Goal: Task Accomplishment & Management: Manage account settings

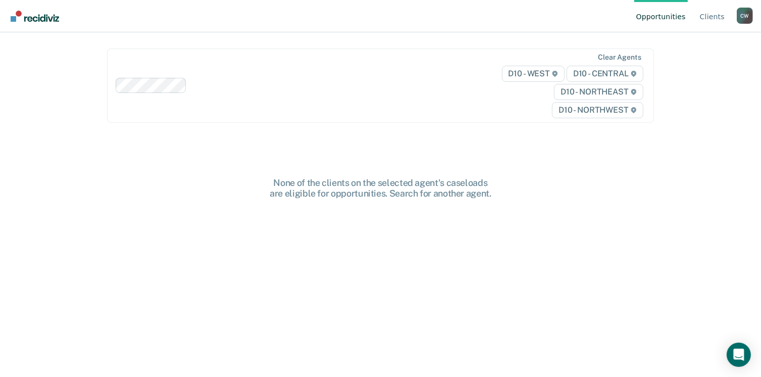
click at [341, 215] on div "None of the clients on the selected agent's caseloads are eligible for opportun…" at bounding box center [380, 308] width 546 height 263
click at [558, 220] on div "None of the clients on the selected agent's caseloads are eligible for opportun…" at bounding box center [380, 308] width 546 height 263
click at [691, 228] on div "Opportunities Client s [PERSON_NAME] [PERSON_NAME] Profile How it works Log Out…" at bounding box center [380, 188] width 761 height 377
click at [42, 15] on img "Go to Recidiviz Home" at bounding box center [35, 16] width 48 height 11
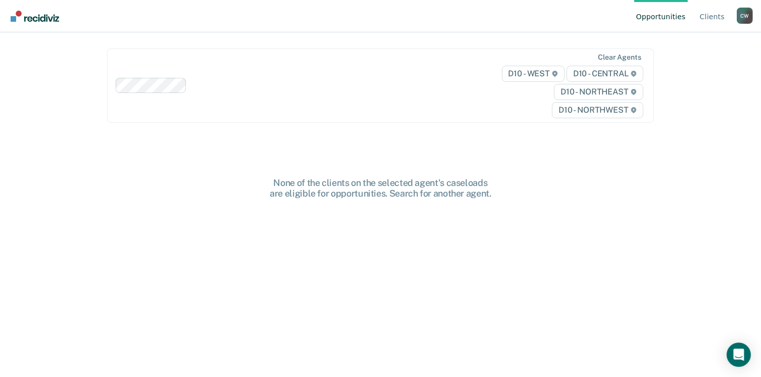
click at [42, 15] on img "Go to Recidiviz Home" at bounding box center [35, 16] width 48 height 11
click at [718, 19] on link "Client s" at bounding box center [712, 16] width 29 height 32
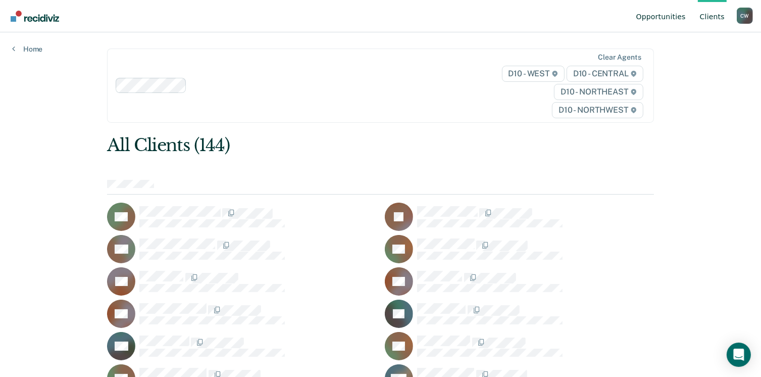
click at [685, 21] on link "Opportunities" at bounding box center [661, 16] width 54 height 32
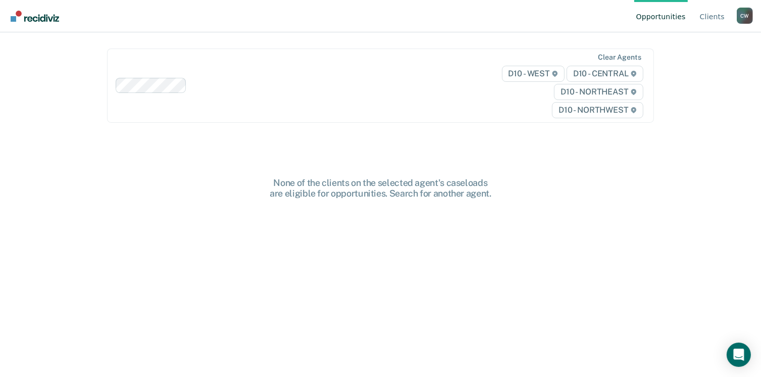
click at [755, 13] on div "Opportunities Client s [PERSON_NAME] [PERSON_NAME] Profile How it works Log Out" at bounding box center [380, 16] width 761 height 32
click at [744, 13] on div "C W" at bounding box center [744, 16] width 16 height 16
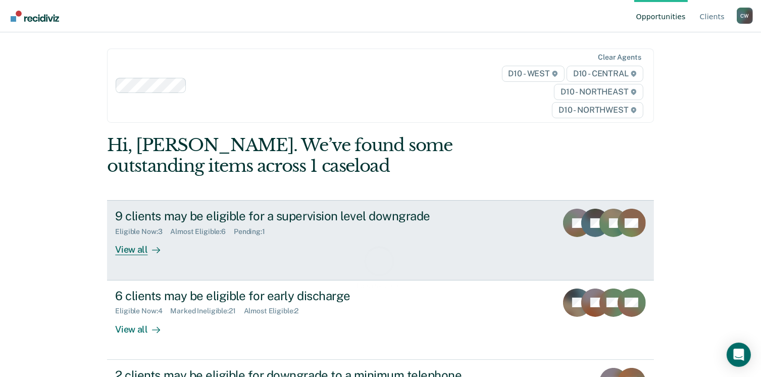
click at [227, 231] on div "Almost Eligible : 6" at bounding box center [202, 231] width 64 height 9
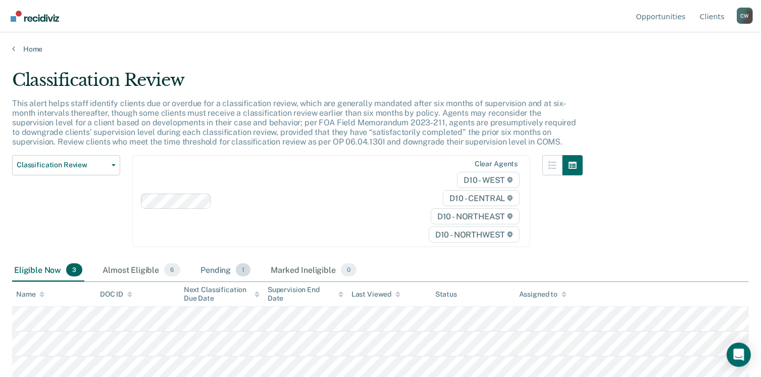
scroll to position [3, 0]
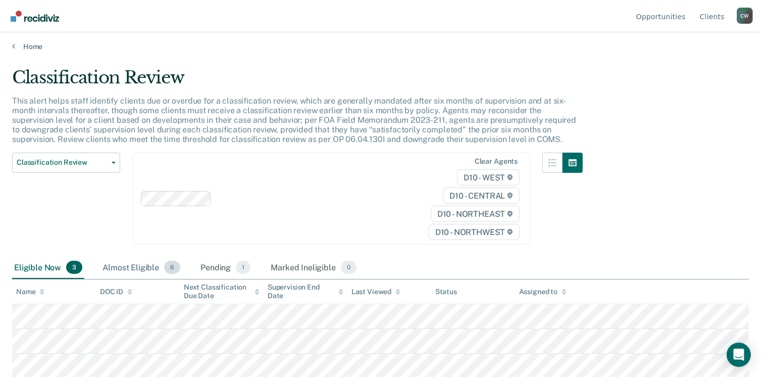
click at [130, 272] on div "Almost Eligible 6" at bounding box center [141, 267] width 82 height 22
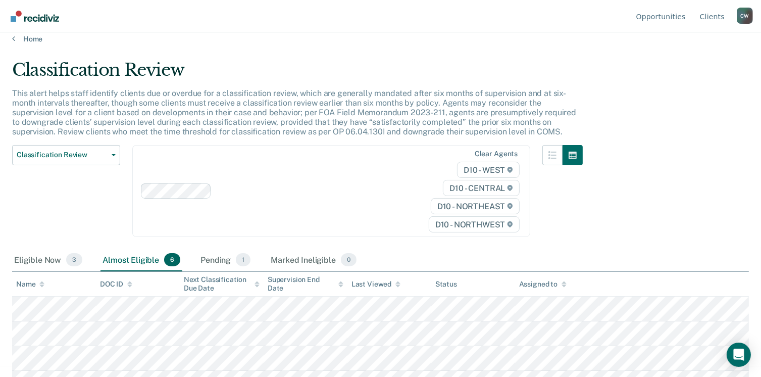
scroll to position [77, 0]
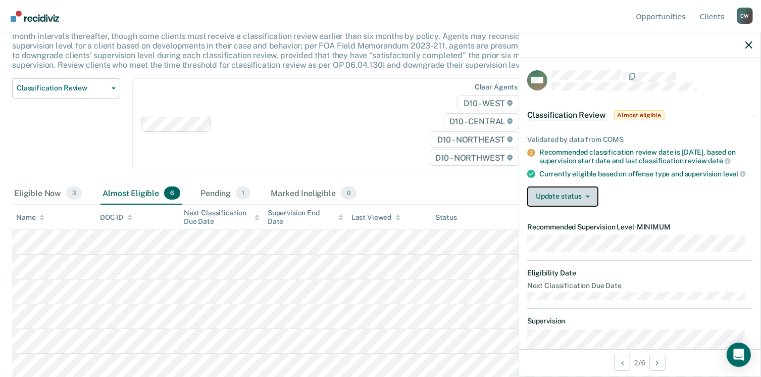
click at [589, 196] on button "Update status" at bounding box center [562, 196] width 71 height 20
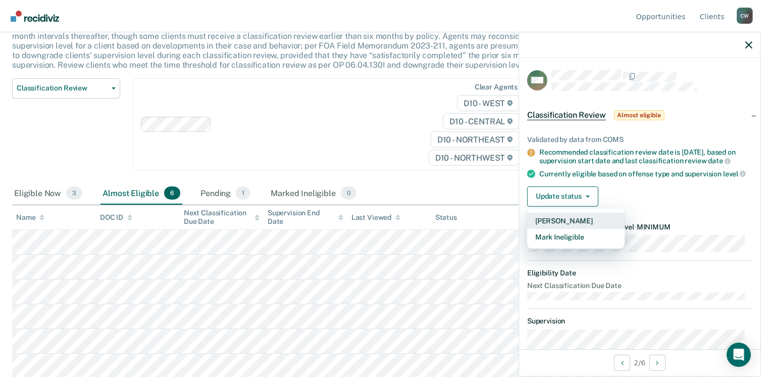
click at [561, 225] on button "Mark Pending" at bounding box center [575, 220] width 97 height 16
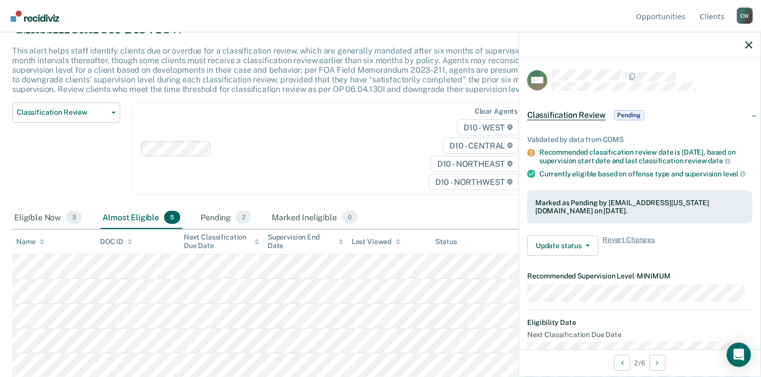
click at [370, 117] on div "Clear agents D10 - WEST D10 - CENTRAL D10 - NORTHEAST D10 - NORTHWEST" at bounding box center [331, 148] width 398 height 92
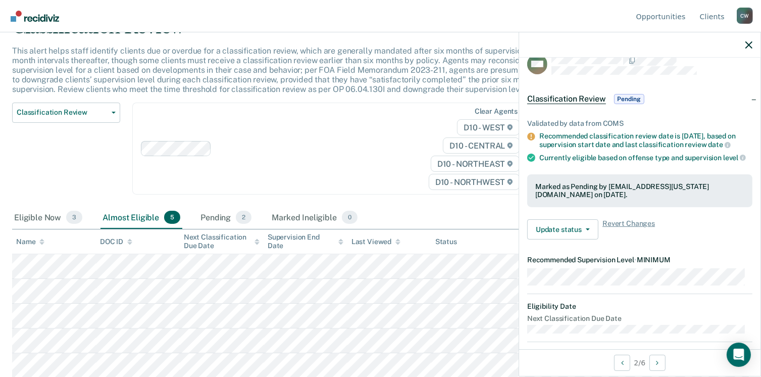
scroll to position [0, 0]
